Goal: Task Accomplishment & Management: Manage account settings

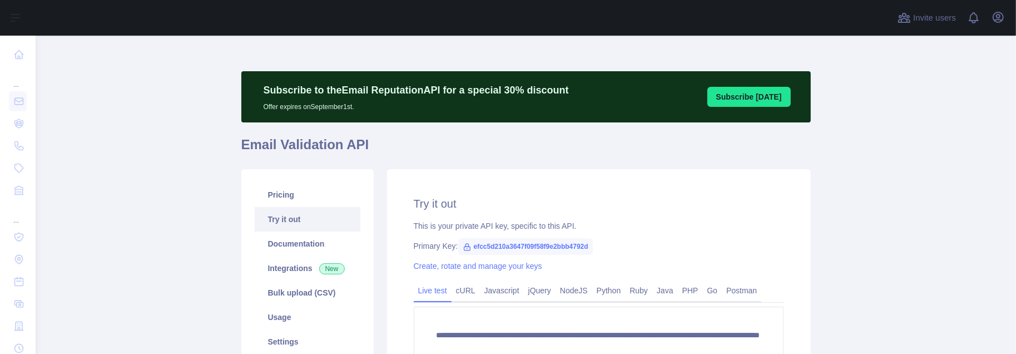
click at [280, 144] on h1 "Email Validation API" at bounding box center [526, 149] width 570 height 27
click at [278, 195] on link "Pricing" at bounding box center [308, 194] width 106 height 24
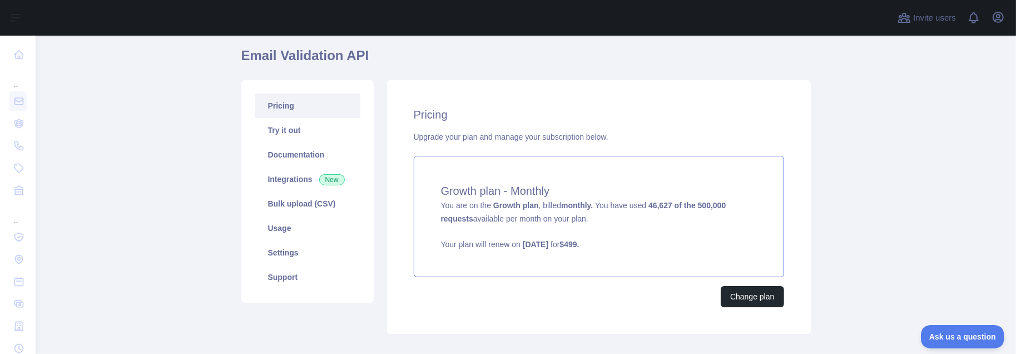
scroll to position [111, 0]
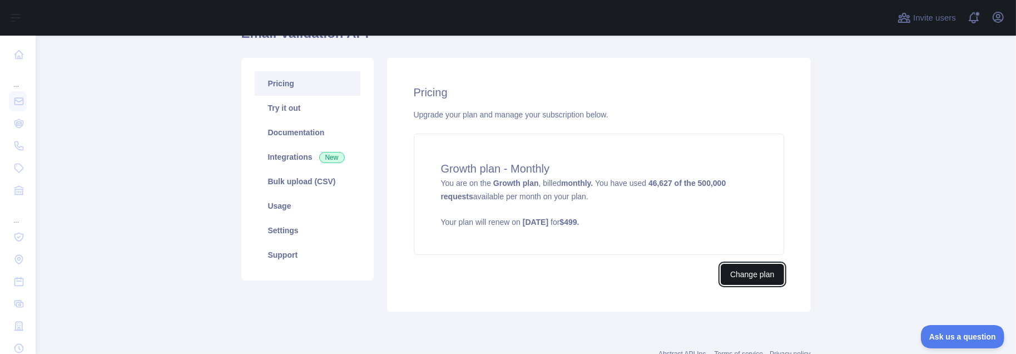
click at [741, 268] on button "Change plan" at bounding box center [752, 274] width 63 height 21
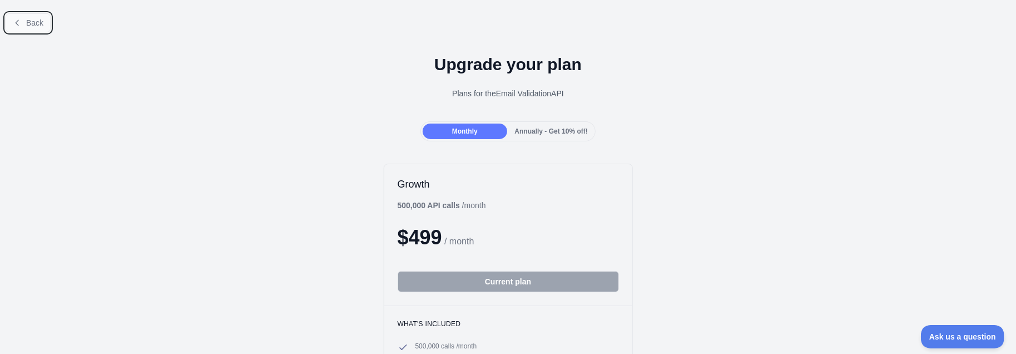
click at [23, 20] on button "Back" at bounding box center [28, 22] width 45 height 19
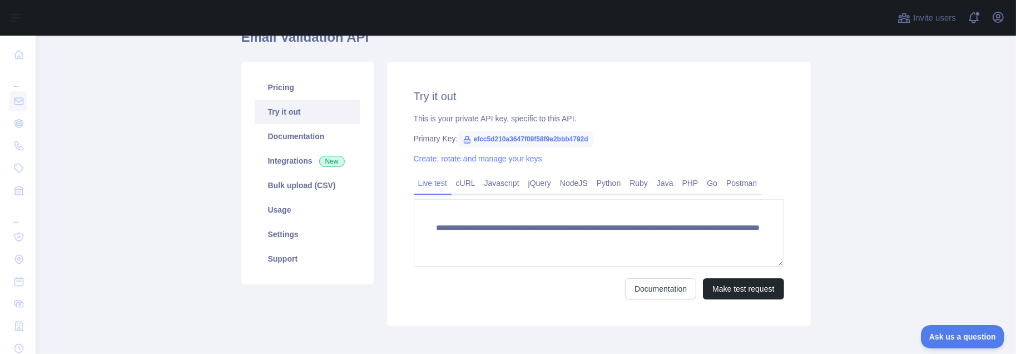
scroll to position [106, 0]
